Goal: Task Accomplishment & Management: Use online tool/utility

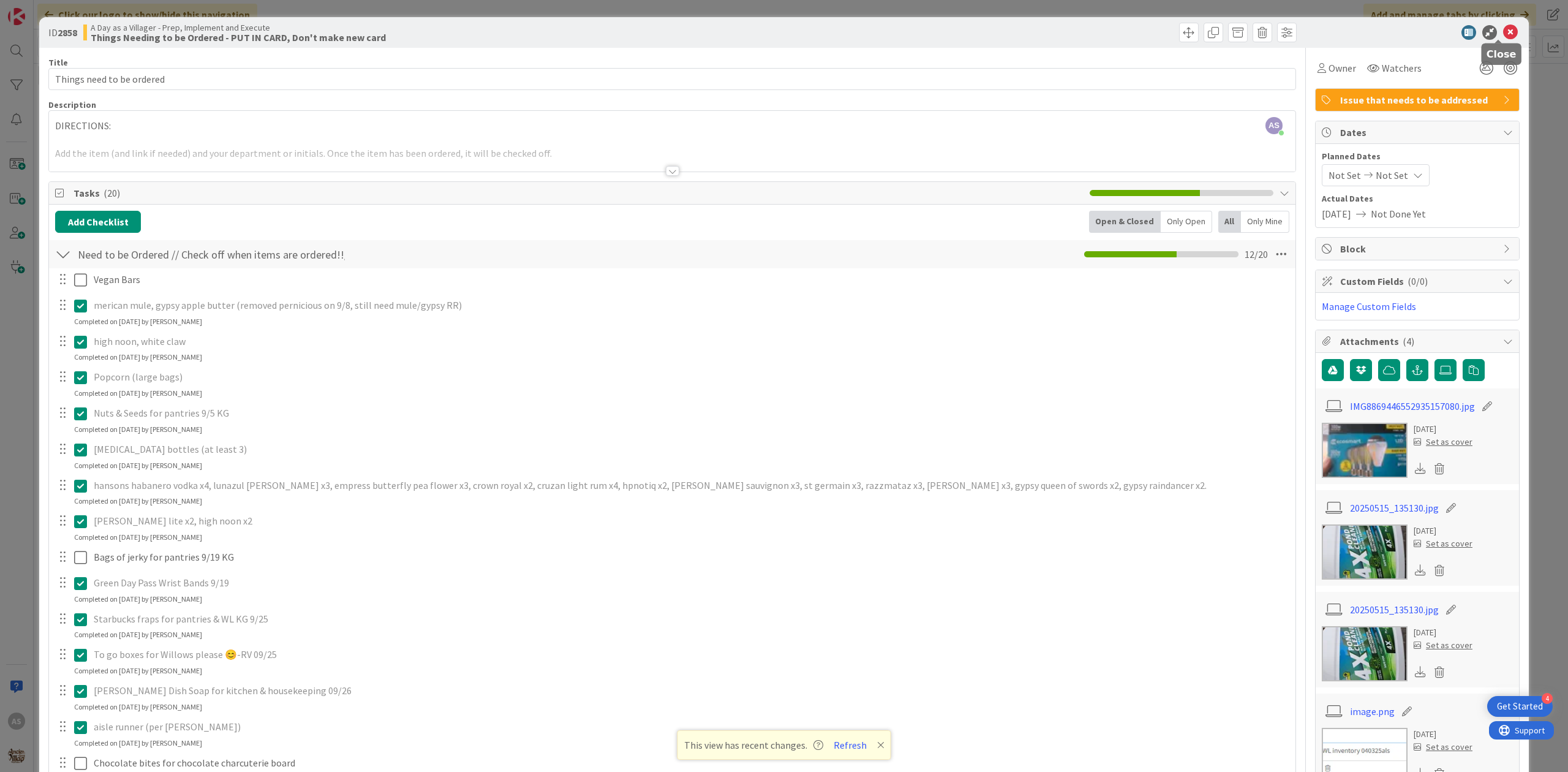
click at [1504, 30] on icon at bounding box center [1511, 32] width 14 height 14
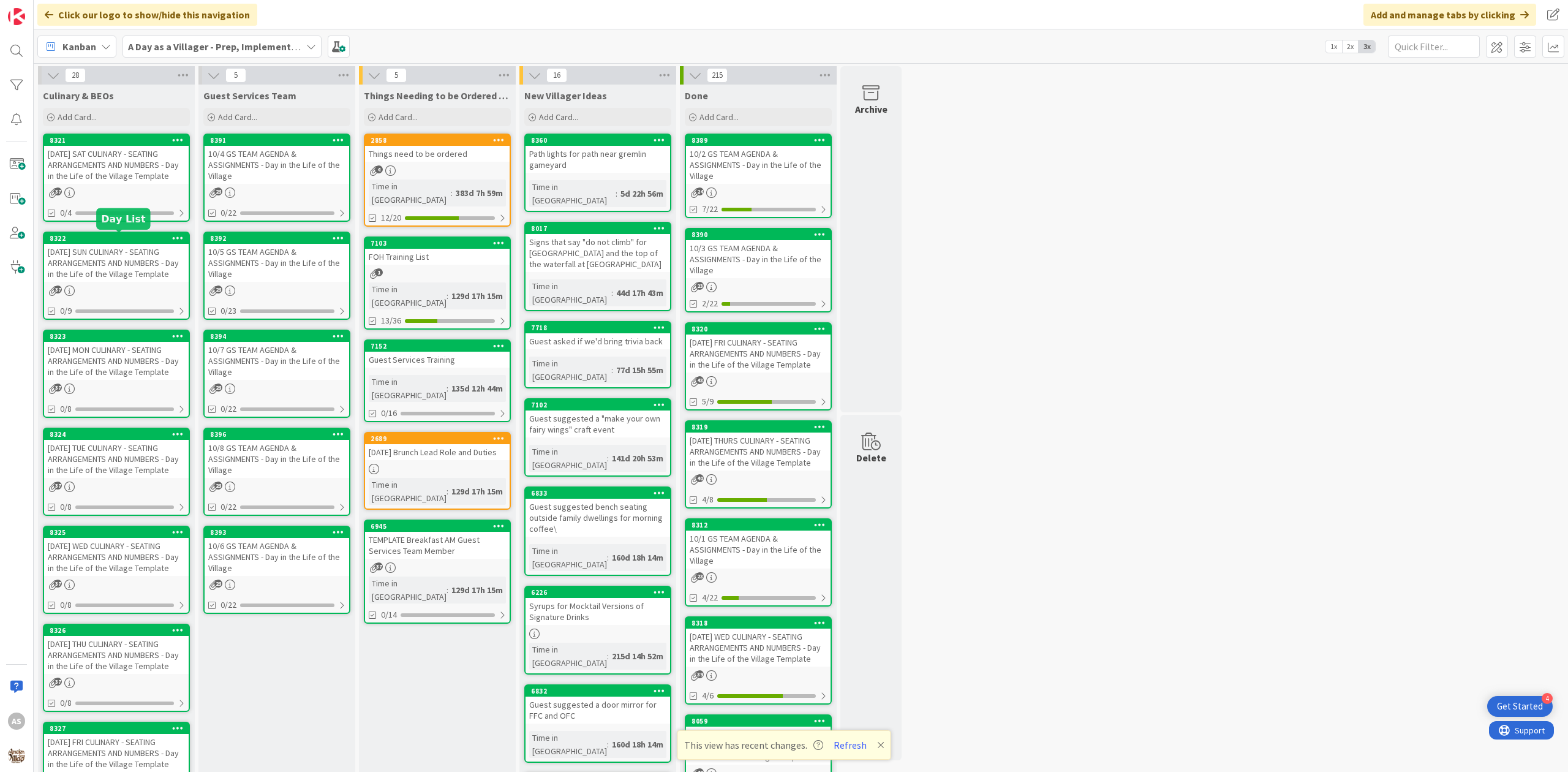
click at [124, 168] on div "[DATE] SAT CULINARY - SEATING ARRANGEMENTS AND NUMBERS - Day in the Life of the…" at bounding box center [116, 165] width 144 height 38
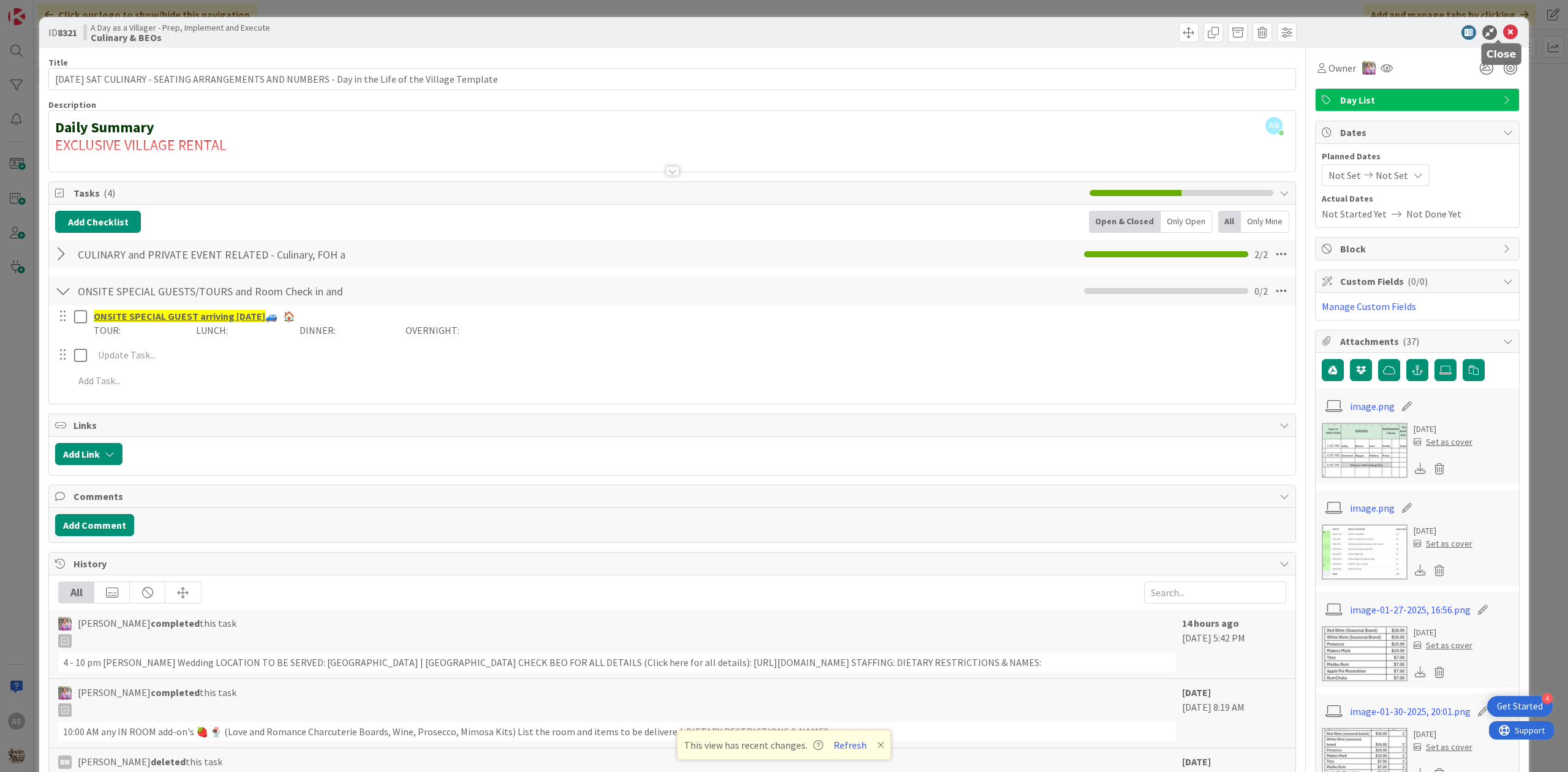
click at [1504, 30] on icon at bounding box center [1511, 32] width 14 height 14
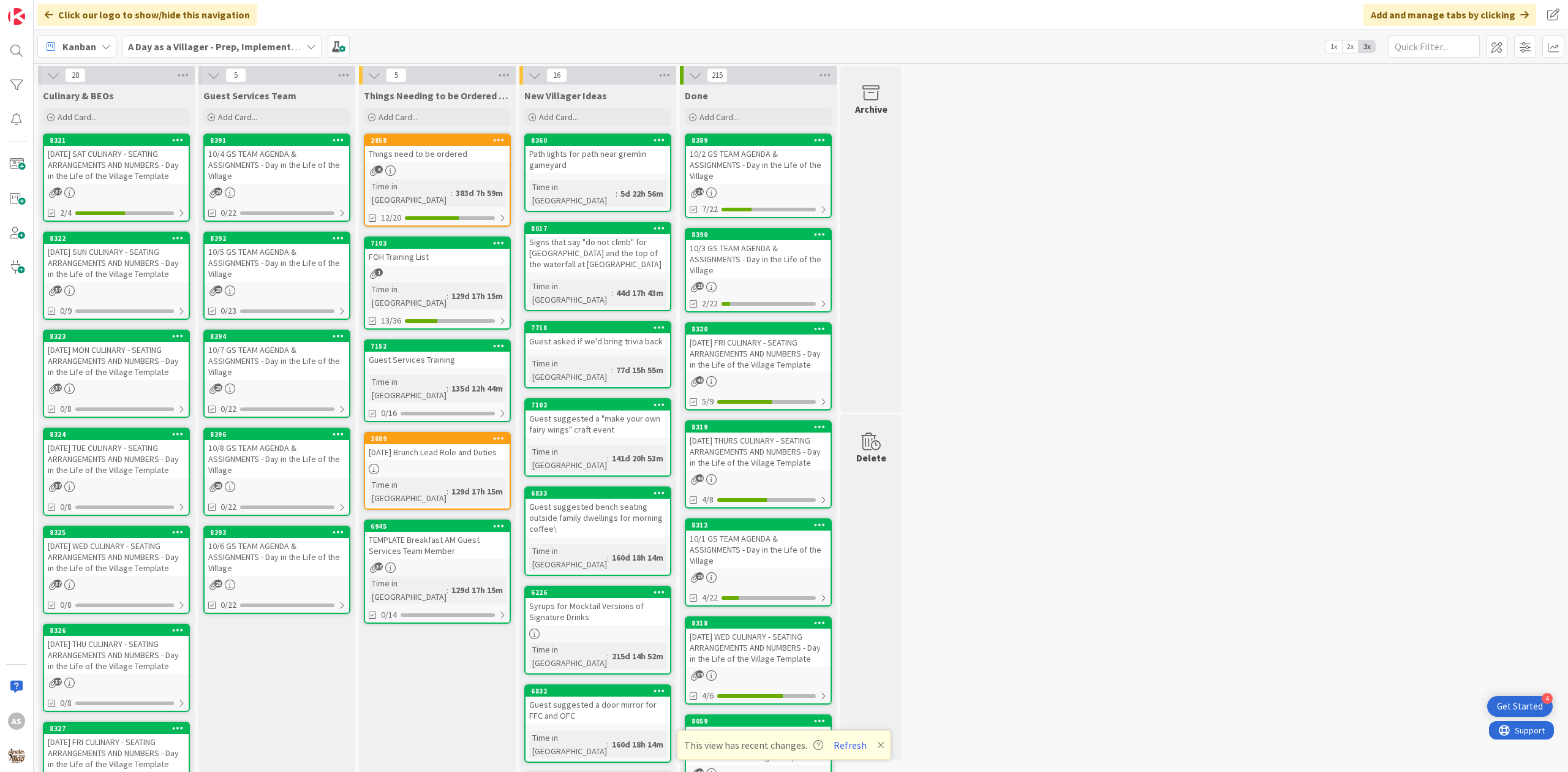
click at [53, 266] on div "[DATE] SUN CULINARY - SEATING ARRANGEMENTS AND NUMBERS - Day in the Life of the…" at bounding box center [116, 263] width 144 height 38
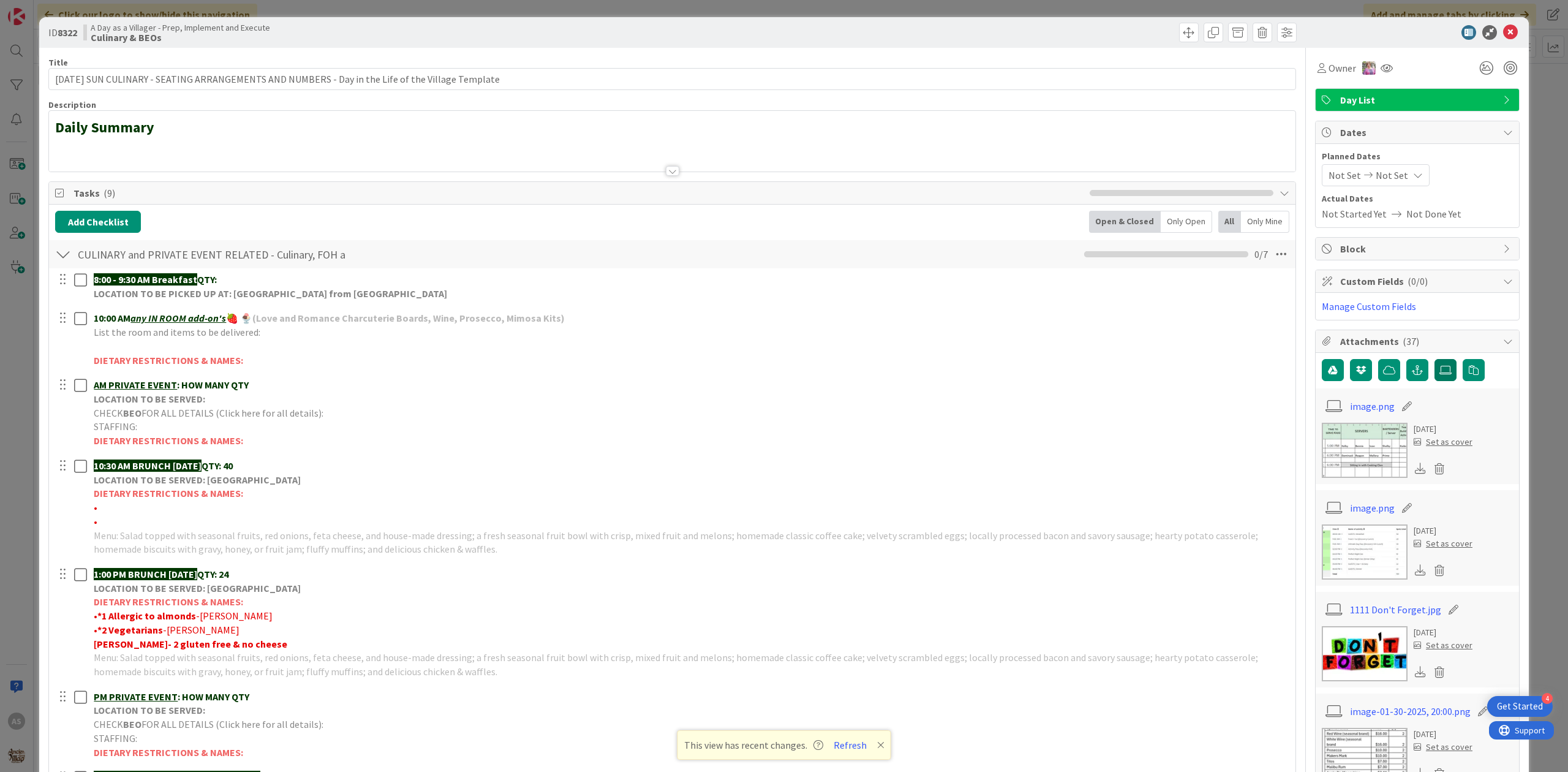
click at [1441, 381] on label at bounding box center [1446, 370] width 22 height 22
click at [1435, 359] on input "file" at bounding box center [1435, 359] width 0 height 0
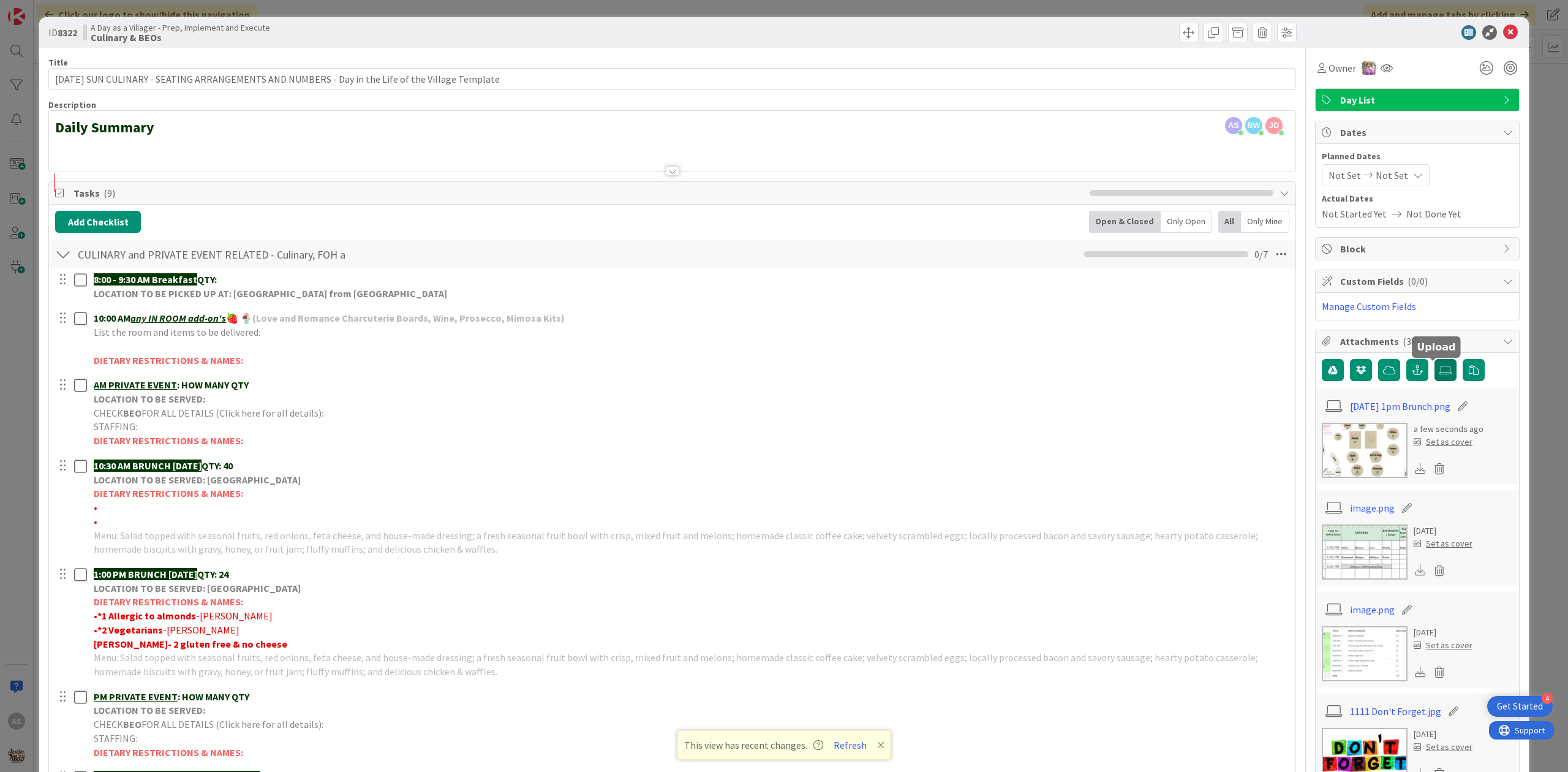
click at [1440, 375] on icon at bounding box center [1446, 370] width 12 height 10
click at [1435, 359] on input "file" at bounding box center [1435, 359] width 0 height 0
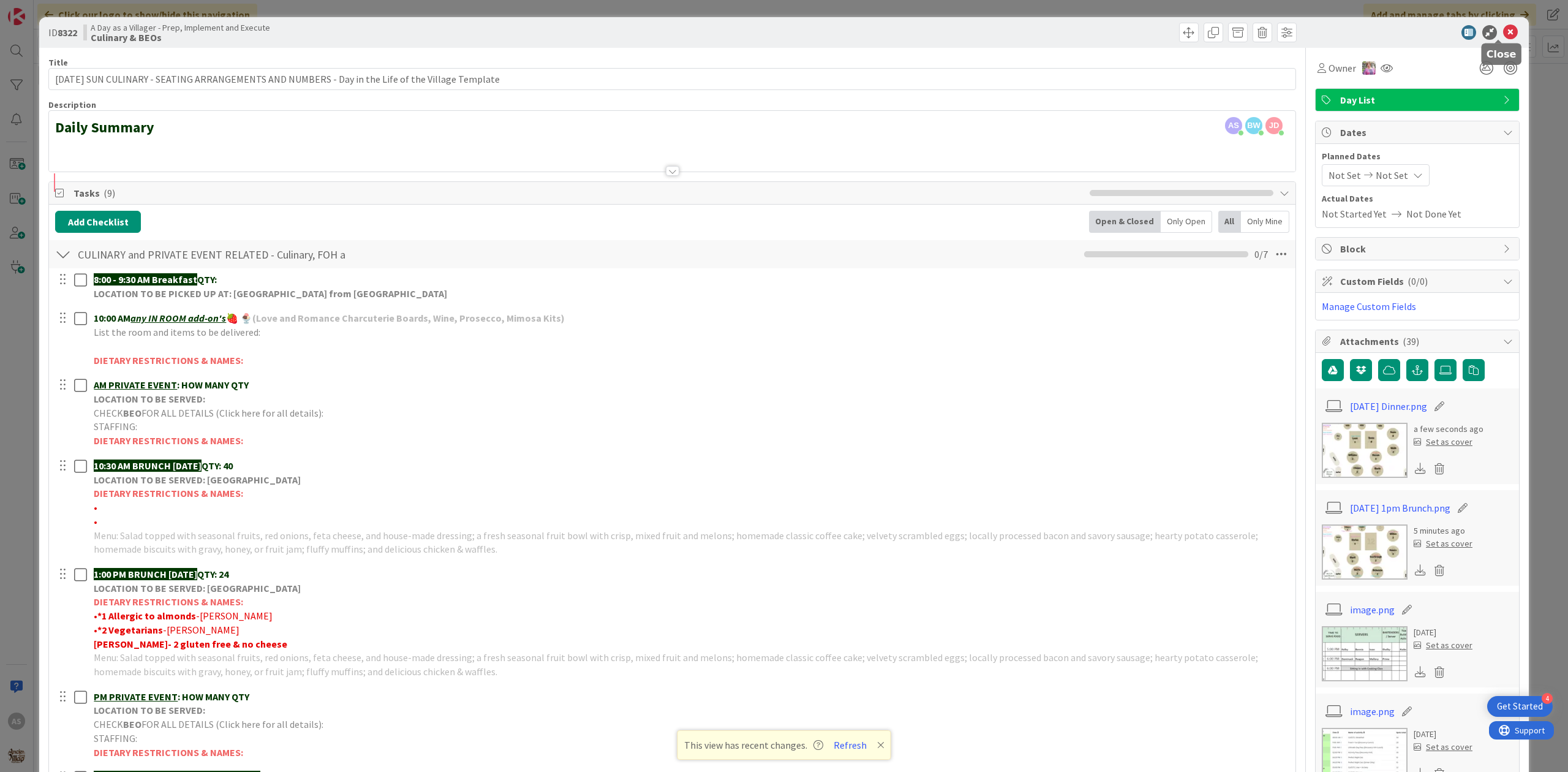
click at [1504, 32] on icon at bounding box center [1511, 32] width 14 height 14
